Goal: Check status: Check status

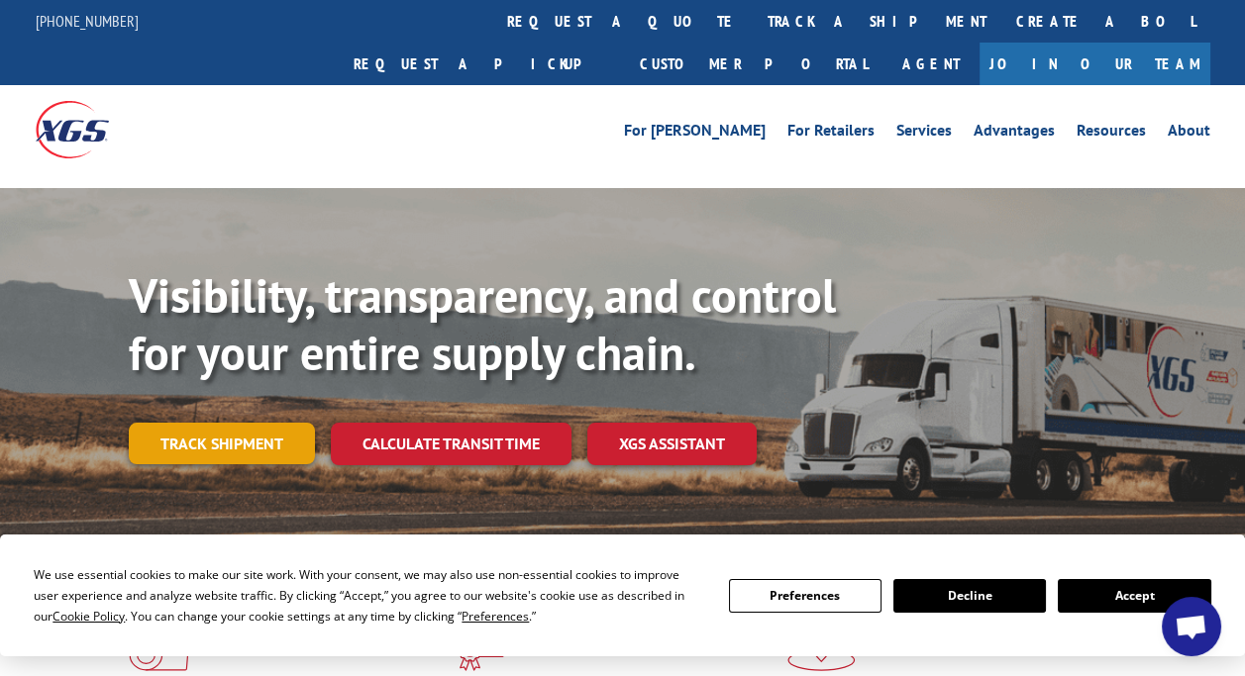
click at [264, 423] on link "Track shipment" at bounding box center [222, 444] width 186 height 42
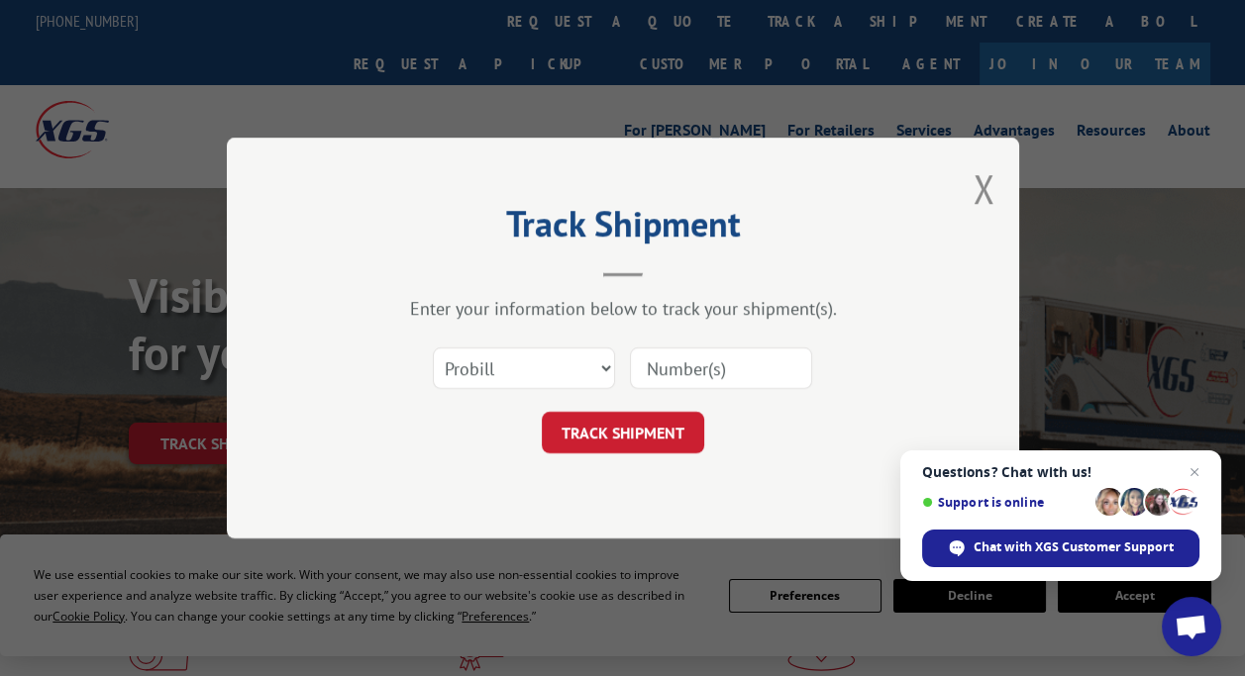
click at [670, 366] on input at bounding box center [721, 369] width 182 height 42
paste input "14755249"
type input "14755249"
click at [670, 418] on button "TRACK SHIPMENT" at bounding box center [623, 433] width 162 height 42
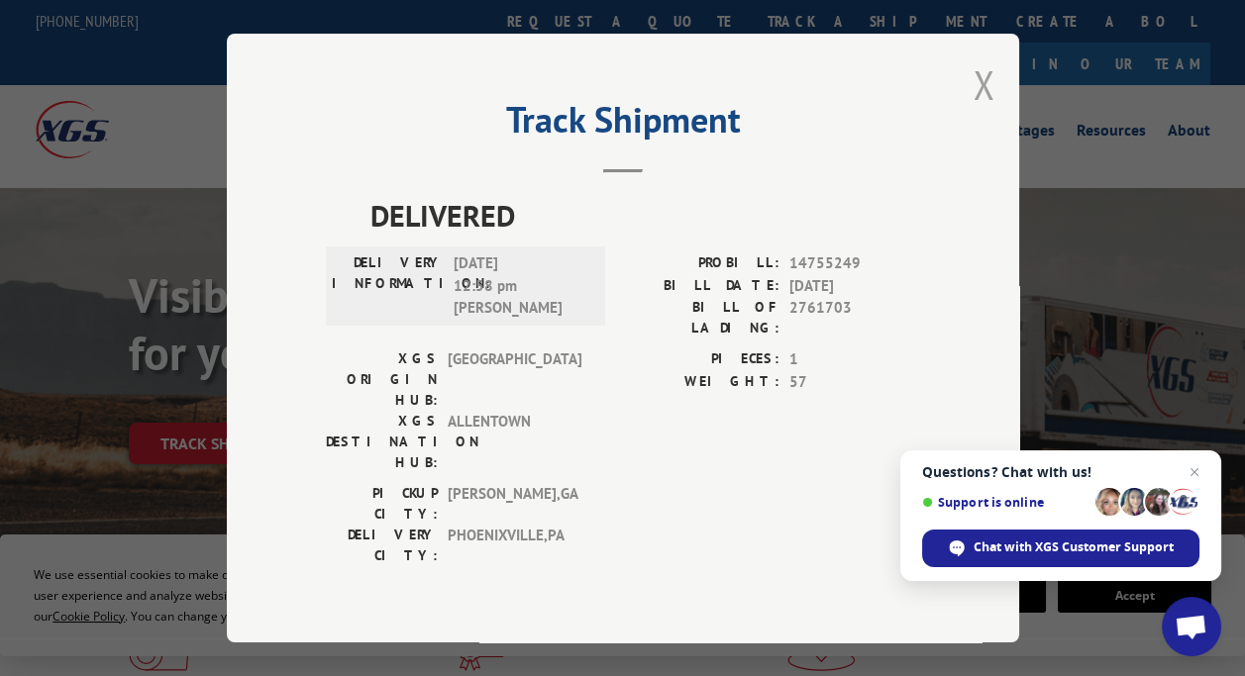
click at [979, 98] on button "Close modal" at bounding box center [984, 84] width 22 height 52
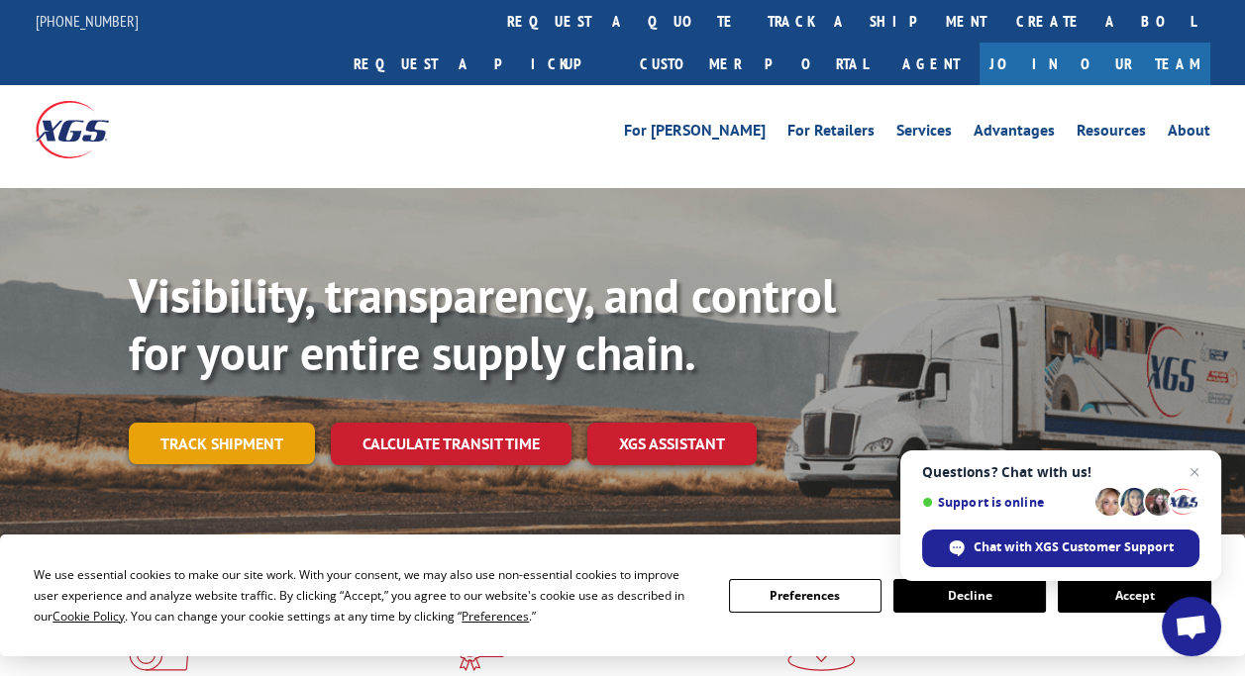
click at [249, 423] on link "Track shipment" at bounding box center [222, 444] width 186 height 42
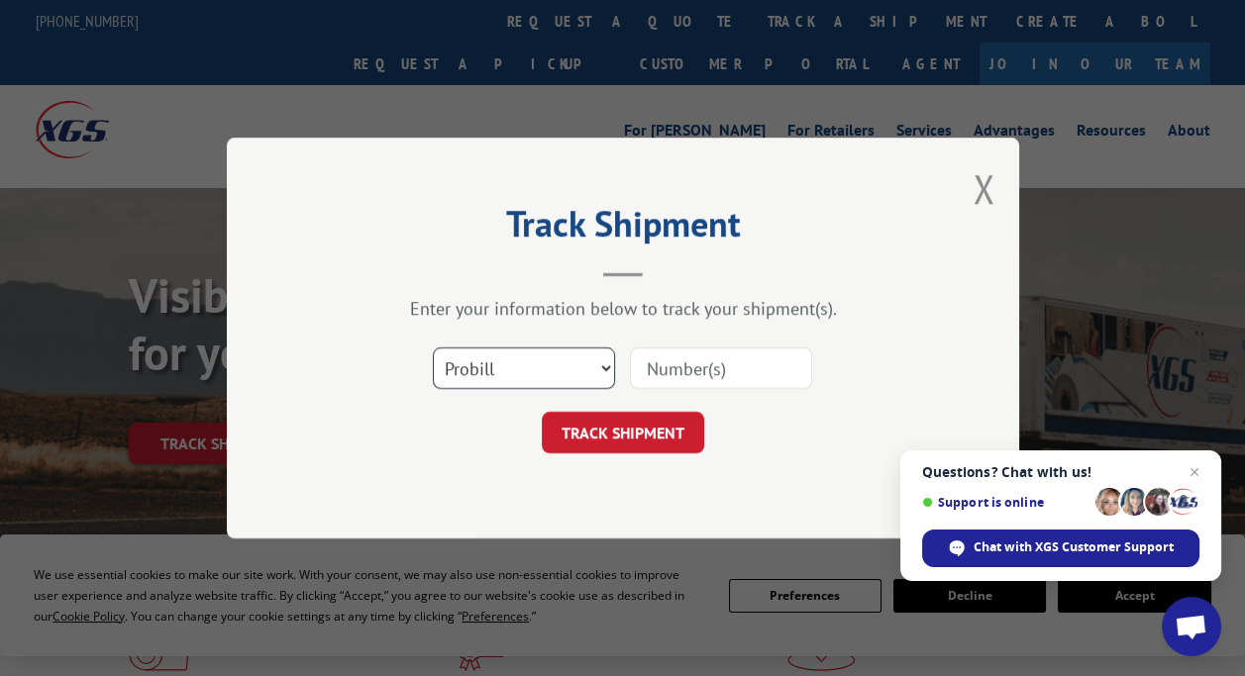
click at [591, 361] on select "Select category... Probill BOL PO" at bounding box center [524, 369] width 182 height 42
select select "bol"
click at [433, 348] on select "Select category... Probill BOL PO" at bounding box center [524, 369] width 182 height 42
click at [658, 369] on input at bounding box center [721, 369] width 182 height 42
paste input "14755249"
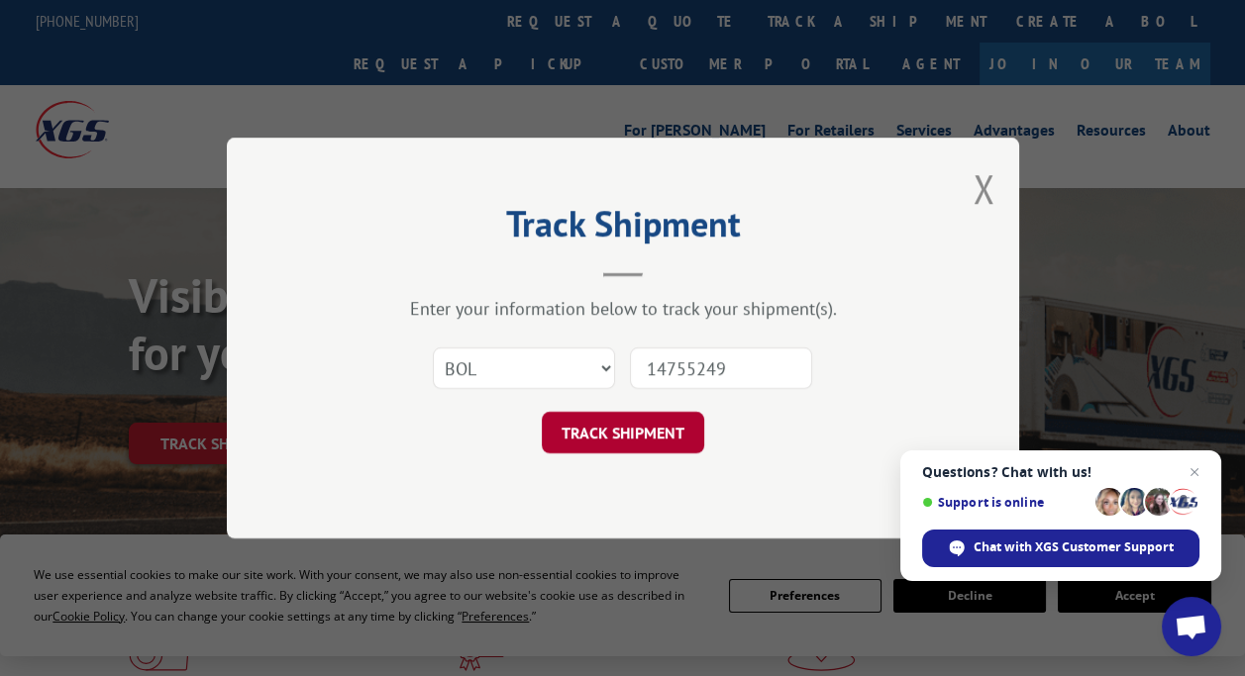
type input "14755249"
click at [654, 426] on button "TRACK SHIPMENT" at bounding box center [623, 433] width 162 height 42
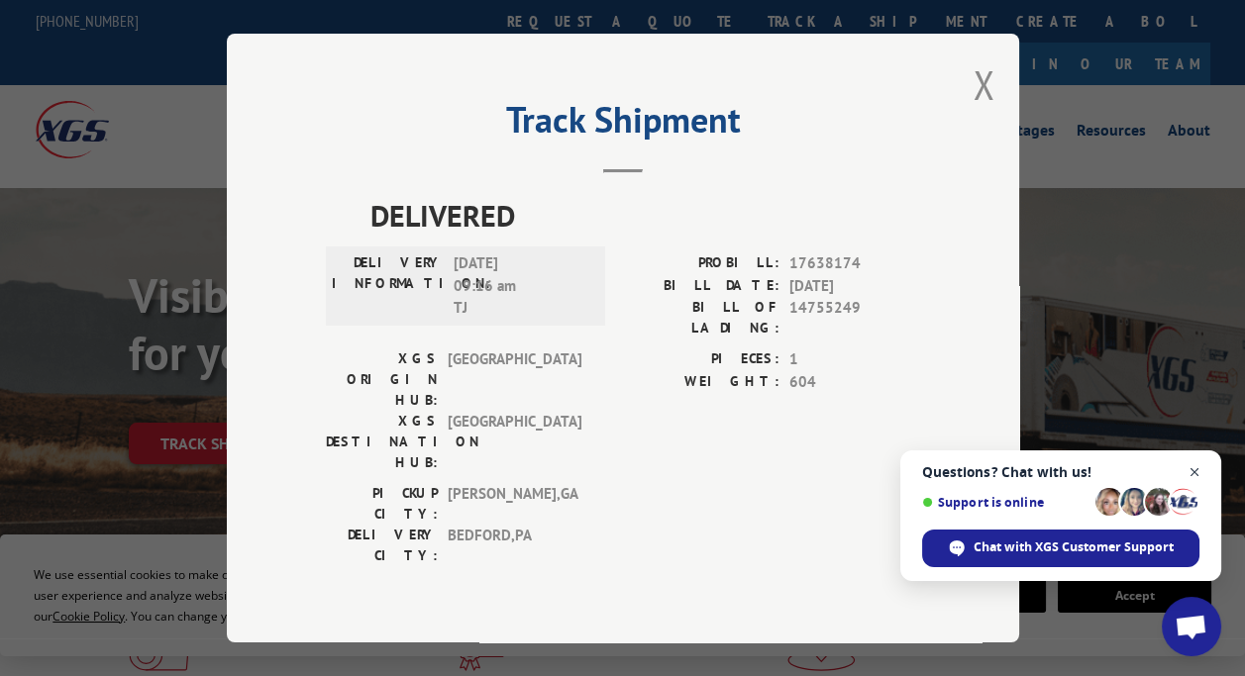
click at [1195, 466] on span "Close chat" at bounding box center [1195, 473] width 25 height 25
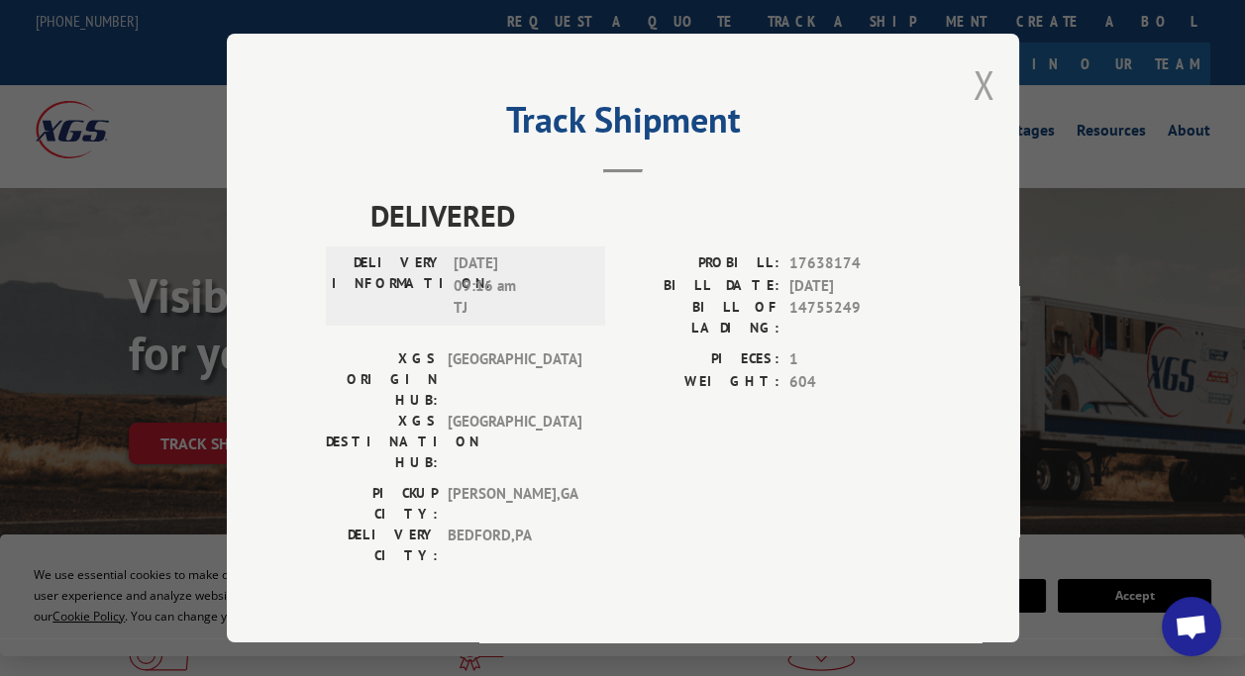
click at [975, 108] on button "Close modal" at bounding box center [984, 84] width 22 height 52
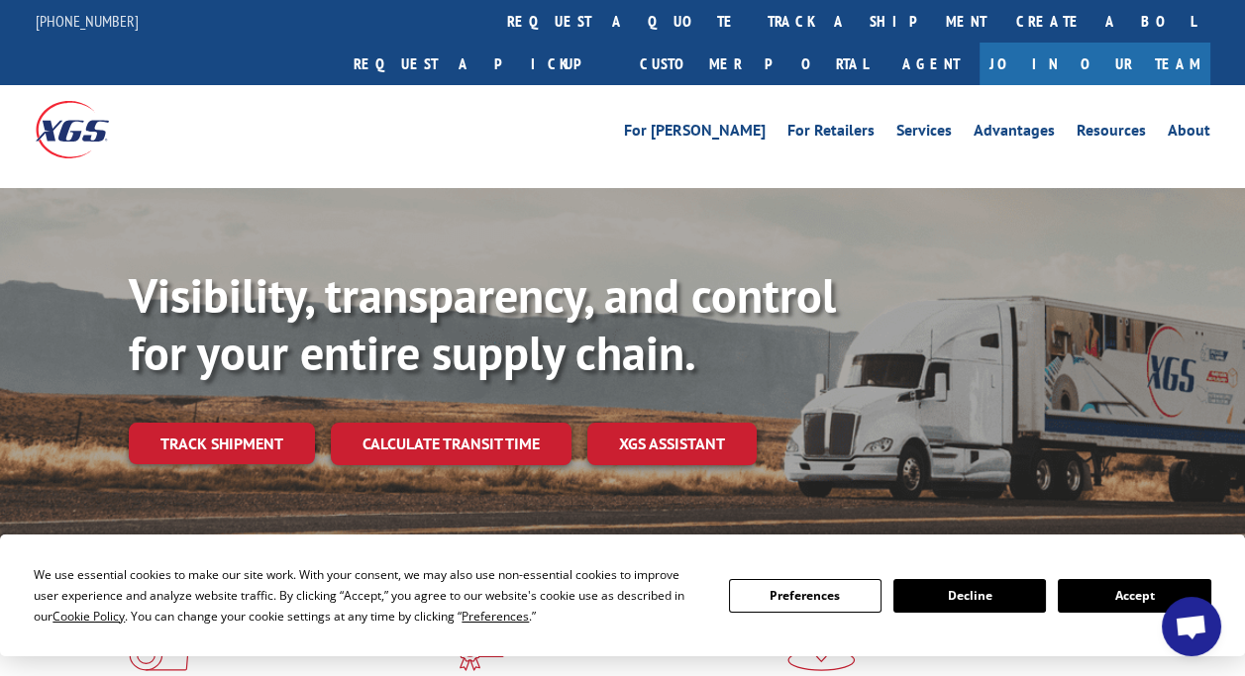
click at [763, 114] on div "For [PERSON_NAME] For Retailers Services Advantages Resources About For [PERSON…" at bounding box center [623, 129] width 1175 height 88
click at [816, 123] on link "For Retailers" at bounding box center [830, 134] width 87 height 22
